Goal: Find specific page/section: Find specific page/section

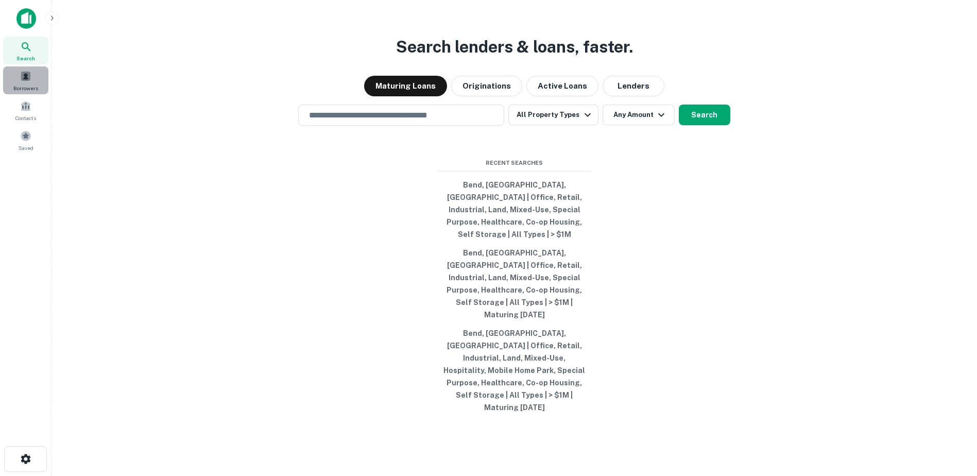
click at [26, 74] on span at bounding box center [25, 76] width 11 height 11
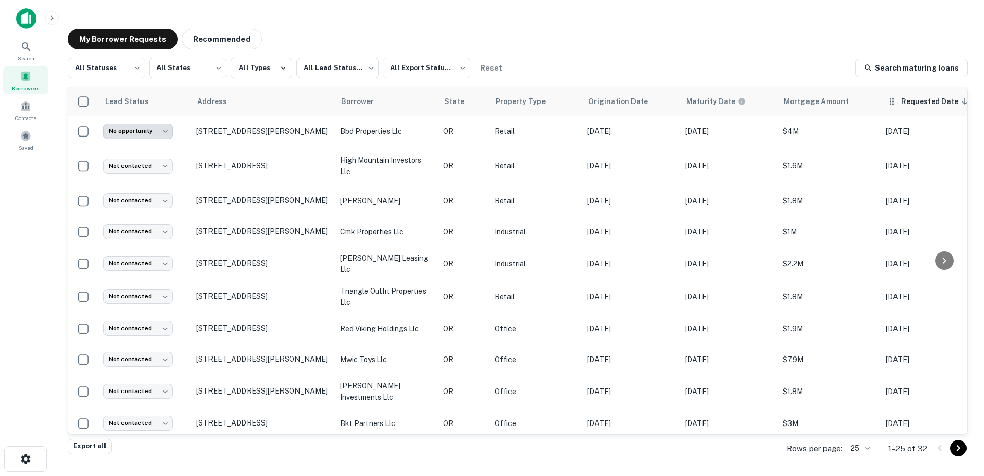
click at [914, 98] on span "Requested Date sorted descending" at bounding box center [936, 101] width 71 height 12
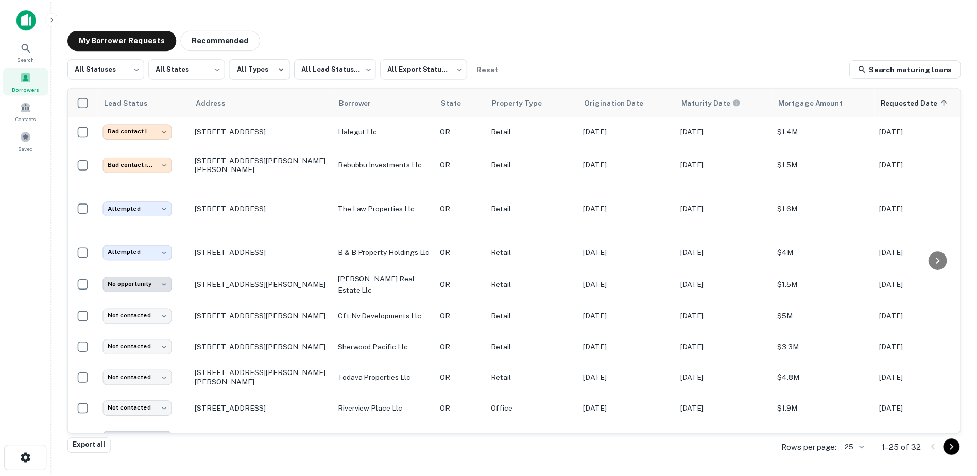
scroll to position [85, 0]
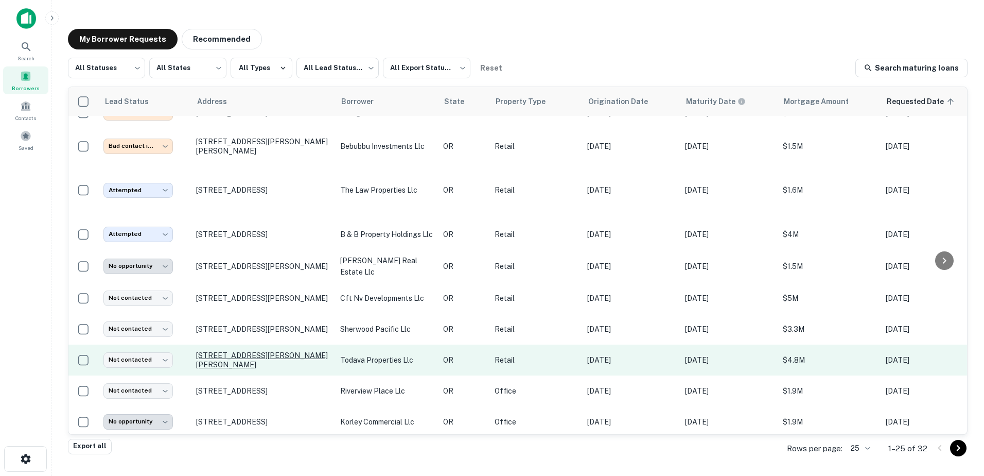
click at [278, 358] on p "[STREET_ADDRESS][PERSON_NAME][PERSON_NAME]" at bounding box center [263, 360] width 134 height 19
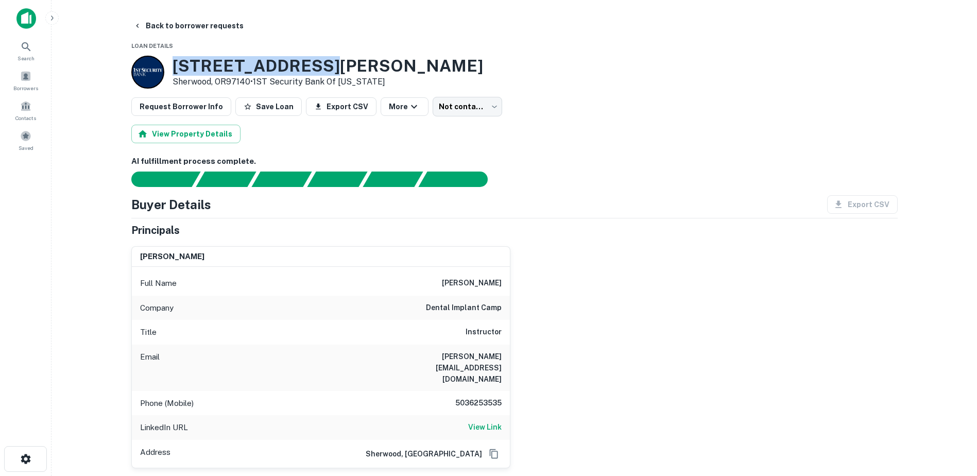
drag, startPoint x: 171, startPoint y: 65, endPoint x: 345, endPoint y: 60, distance: 174.6
click at [345, 60] on div "[STREET_ADDRESS][PERSON_NAME][PERSON_NAME] • 1ST Security Bank Of [US_STATE]" at bounding box center [307, 72] width 352 height 33
copy h3 "17680 Handley St"
drag, startPoint x: 454, startPoint y: 280, endPoint x: 510, endPoint y: 282, distance: 55.6
click at [510, 282] on div "nathan doyel Full Name nathan doyel Company dental implant camp Title Instructo…" at bounding box center [320, 357] width 379 height 222
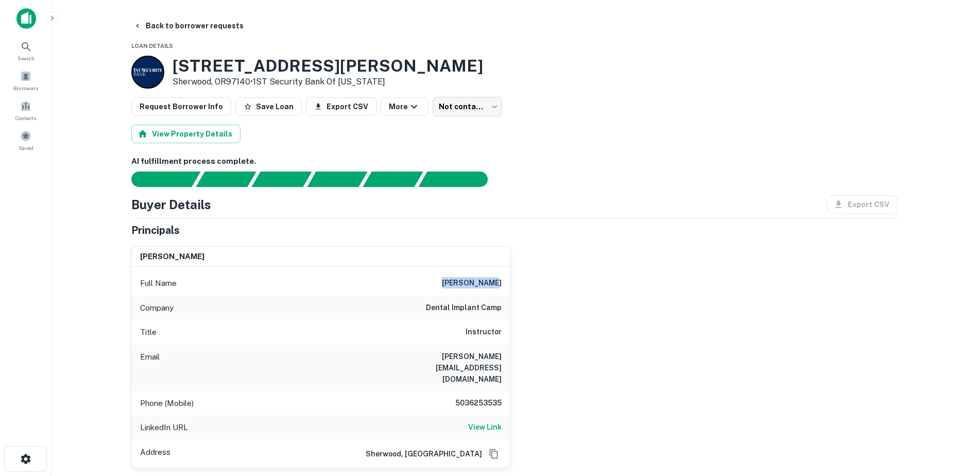
copy h6 "nathan doyel"
click at [163, 23] on button "Back to borrower requests" at bounding box center [188, 25] width 118 height 19
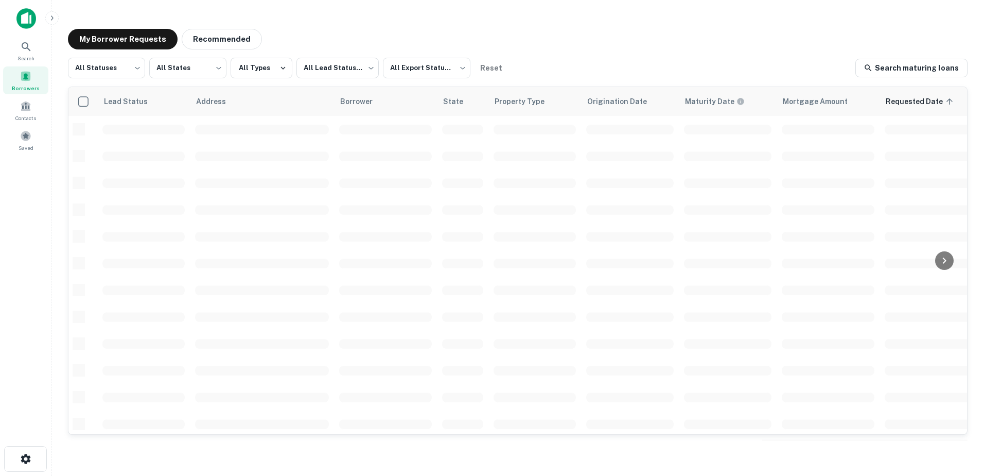
scroll to position [85, 0]
